Goal: Find specific page/section: Find specific page/section

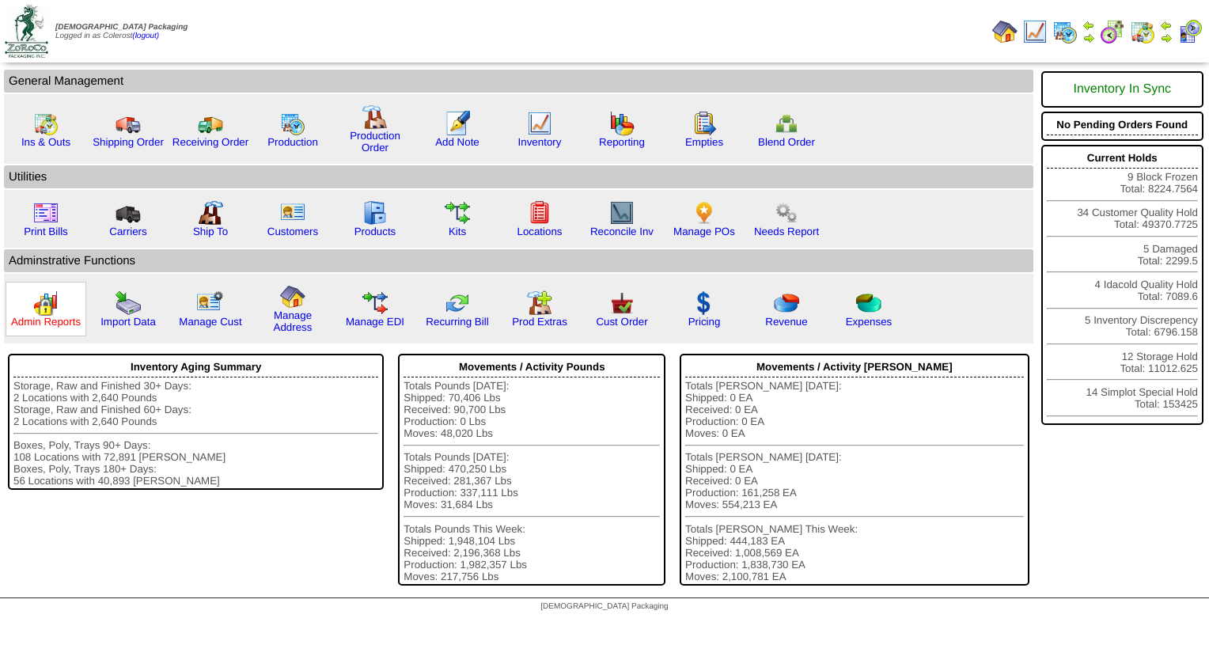
click at [47, 324] on link "Admin Reports" at bounding box center [46, 322] width 70 height 12
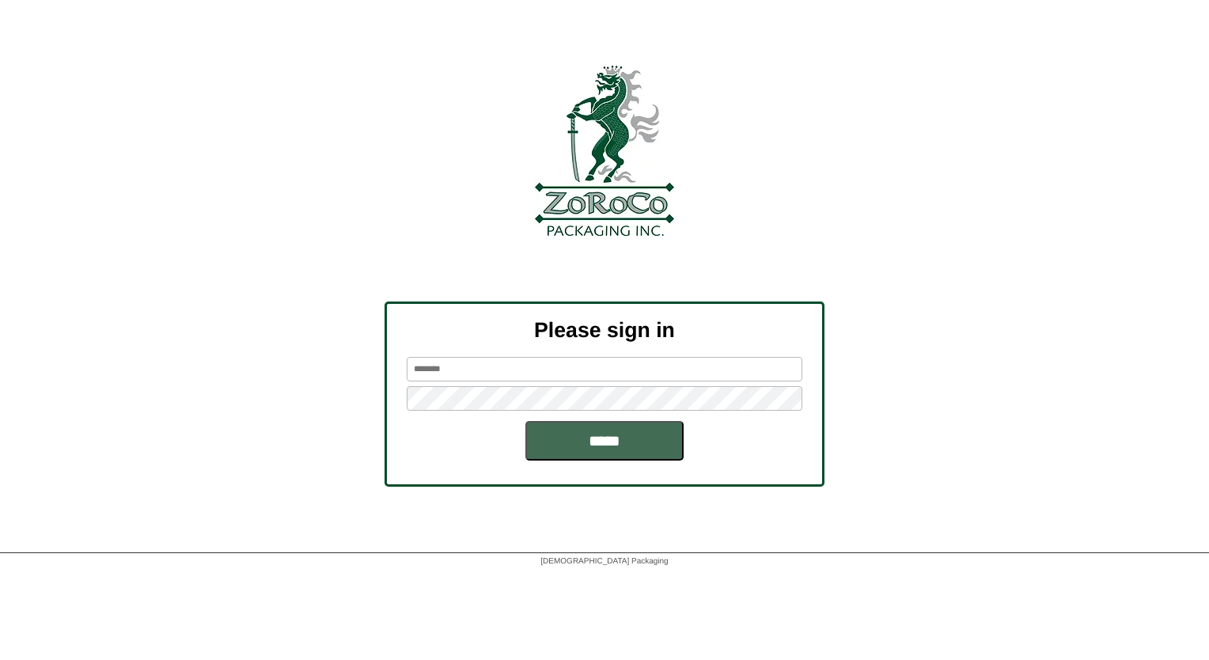
type input "********"
click at [537, 427] on input "*****" at bounding box center [604, 441] width 158 height 40
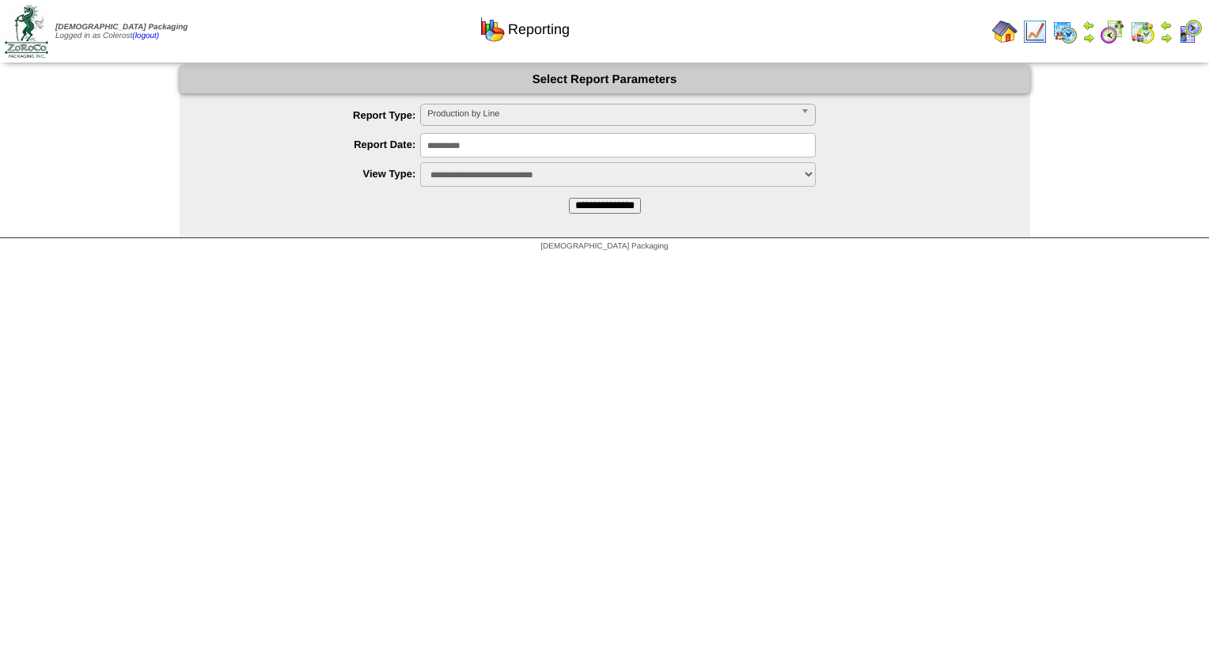
click at [571, 204] on input "**********" at bounding box center [605, 206] width 72 height 16
